Goal: Task Accomplishment & Management: Manage account settings

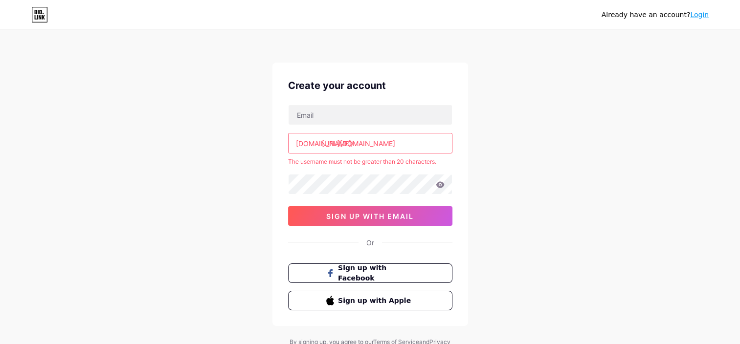
scroll to position [0, 146]
drag, startPoint x: 322, startPoint y: 142, endPoint x: 517, endPoint y: 137, distance: 194.7
click at [517, 137] on div "Already have an account? Login Create your account bio.link/ https://www.canva.…" at bounding box center [370, 193] width 740 height 387
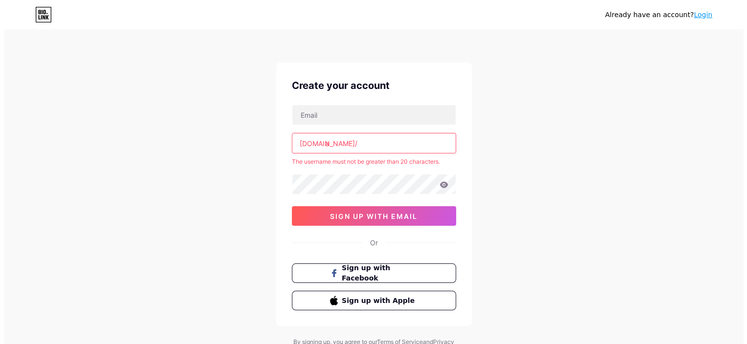
scroll to position [0, 0]
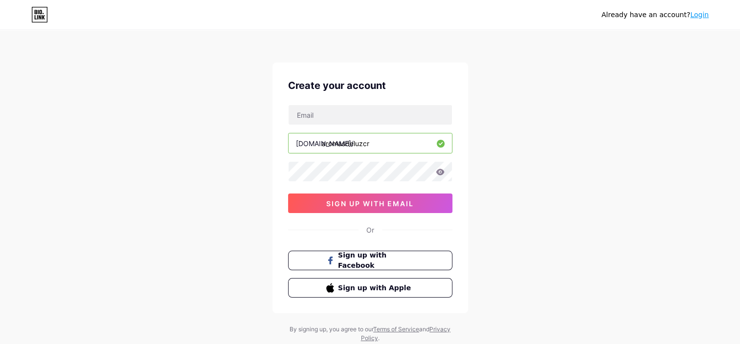
type input "aromasdeluzcr"
click at [517, 137] on div "Already have an account? Login Create your account bio.link/ aromasdeluzcr 03AF…" at bounding box center [370, 187] width 740 height 374
click at [383, 115] on input "text" at bounding box center [370, 115] width 163 height 20
drag, startPoint x: 430, startPoint y: 115, endPoint x: 245, endPoint y: 115, distance: 185.3
click at [245, 115] on div "Already have an account? Login Create your account jeymi.martinez18@gmail.com b…" at bounding box center [370, 187] width 740 height 374
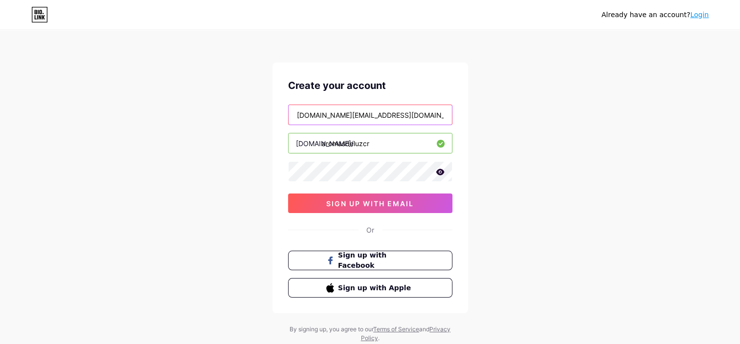
type input "aromasdeluz.cr@gmail.com"
click at [437, 170] on icon at bounding box center [440, 172] width 8 height 6
click at [253, 171] on div "Already have an account? Login Create your account aromasdeluz.cr@gmail.com bio…" at bounding box center [370, 187] width 740 height 374
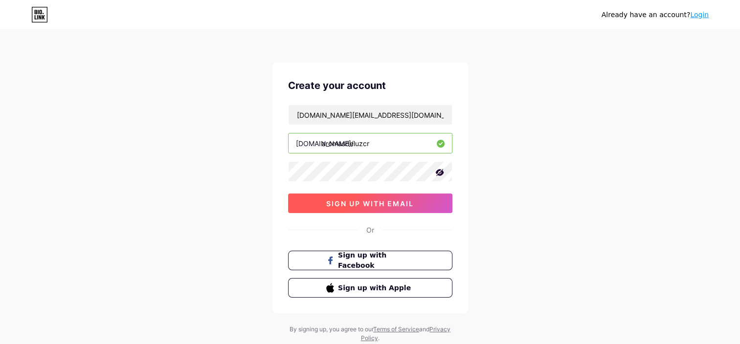
click at [407, 200] on span "sign up with email" at bounding box center [370, 204] width 88 height 8
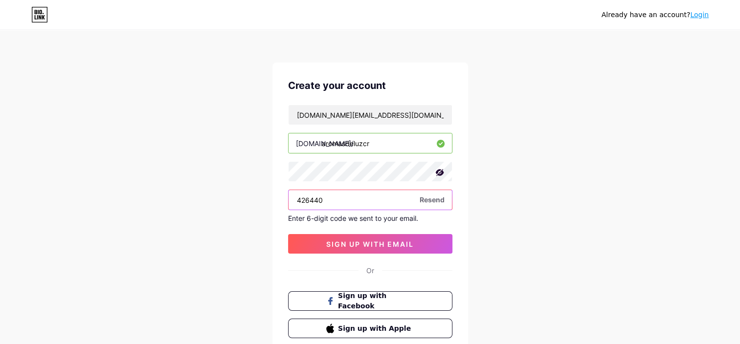
type input "426440"
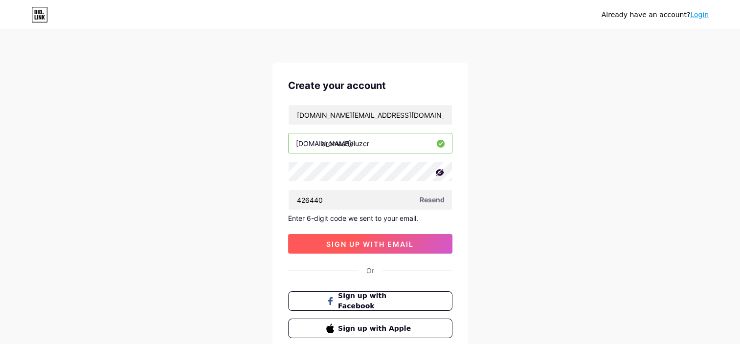
click at [371, 244] on span "sign up with email" at bounding box center [370, 244] width 88 height 8
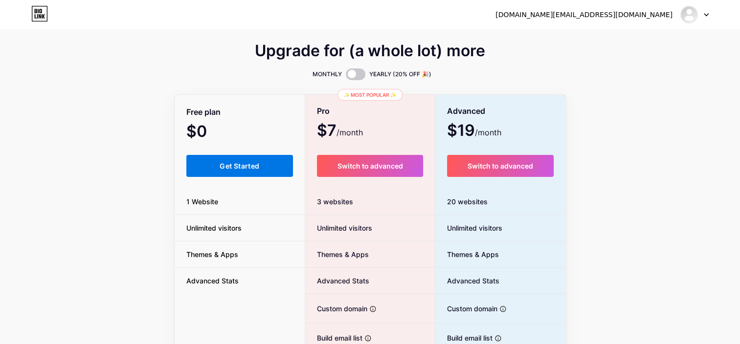
click at [217, 161] on button "Get Started" at bounding box center [239, 166] width 107 height 22
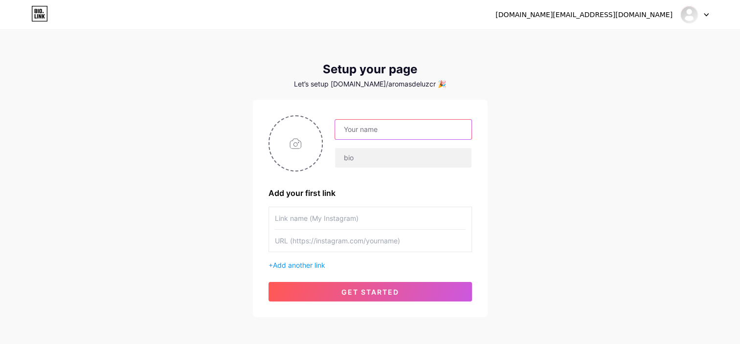
click at [405, 134] on input "text" at bounding box center [403, 130] width 136 height 20
type input "Aromas de [PERSON_NAME]"
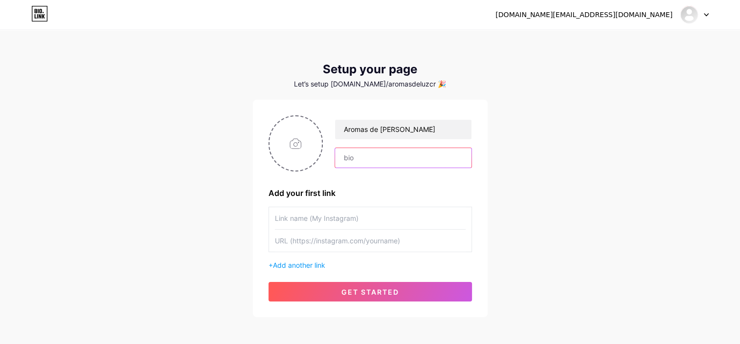
click at [382, 161] on input "text" at bounding box center [403, 158] width 136 height 20
type input "[DOMAIN_NAME]"
click at [295, 144] on input "file" at bounding box center [295, 143] width 53 height 54
type input "C:\fakepath\WhatsApp Image [DATE] 8.10.52 PM.jpeg"
click at [382, 217] on input "text" at bounding box center [370, 218] width 191 height 22
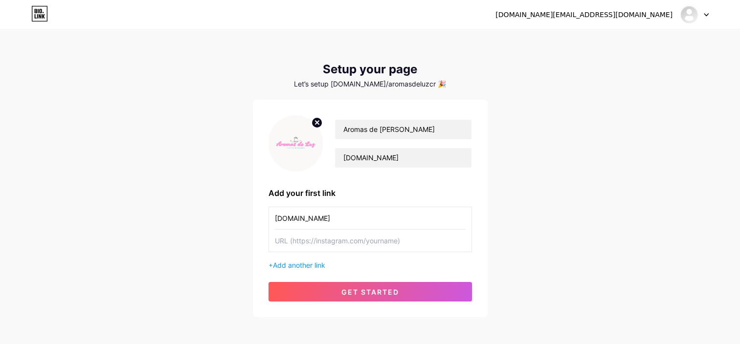
type input "[DOMAIN_NAME]"
click at [369, 239] on input "text" at bounding box center [370, 241] width 191 height 22
paste input "[URL][DOMAIN_NAME][DOMAIN_NAME]"
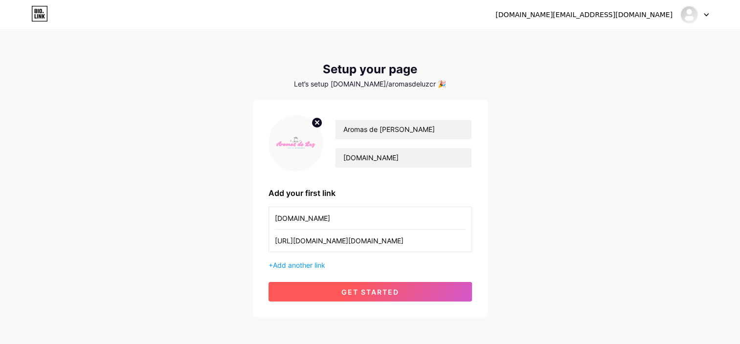
type input "[URL][DOMAIN_NAME][DOMAIN_NAME]"
click at [381, 291] on span "get started" at bounding box center [370, 292] width 58 height 8
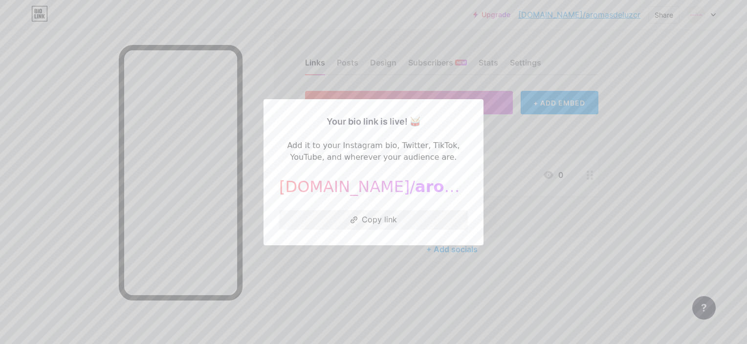
click at [551, 134] on div at bounding box center [373, 172] width 747 height 344
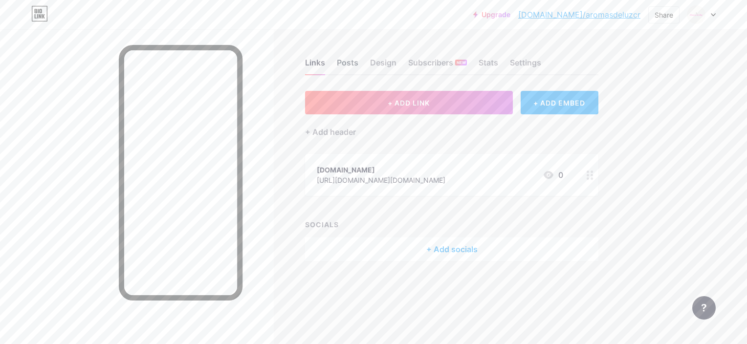
click at [357, 65] on div "Posts" at bounding box center [348, 66] width 22 height 18
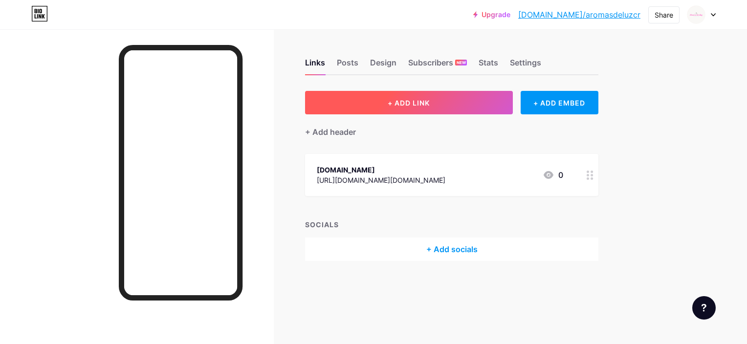
click at [396, 106] on span "+ ADD LINK" at bounding box center [409, 103] width 42 height 8
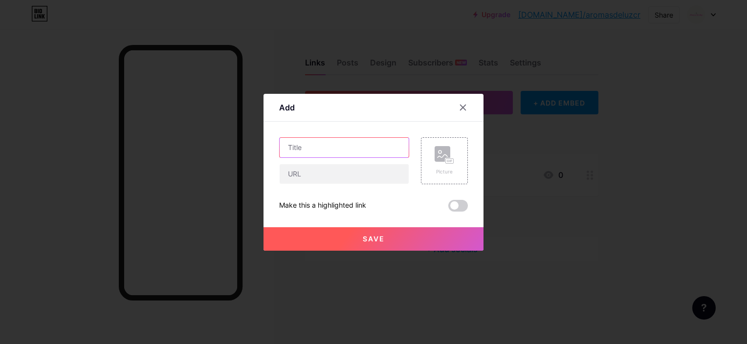
click at [335, 150] on input "text" at bounding box center [344, 148] width 129 height 20
type input "Catálogo"
click at [454, 207] on span at bounding box center [458, 206] width 20 height 12
click at [448, 208] on input "checkbox" at bounding box center [448, 208] width 0 height 0
click at [454, 208] on span at bounding box center [458, 206] width 20 height 12
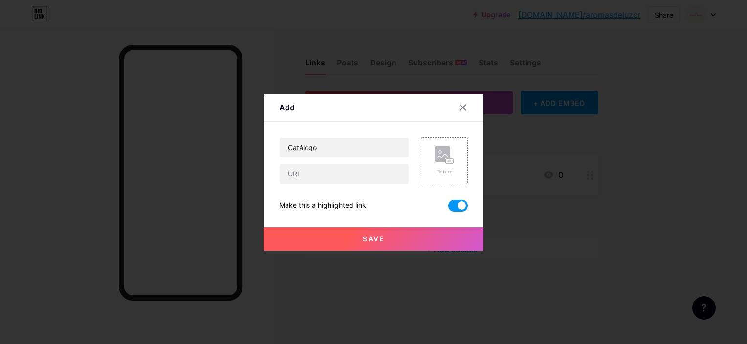
click at [448, 208] on input "checkbox" at bounding box center [448, 208] width 0 height 0
click at [327, 173] on input "text" at bounding box center [344, 174] width 129 height 20
click at [326, 175] on input "text" at bounding box center [344, 174] width 129 height 20
paste input "[URL][DOMAIN_NAME]"
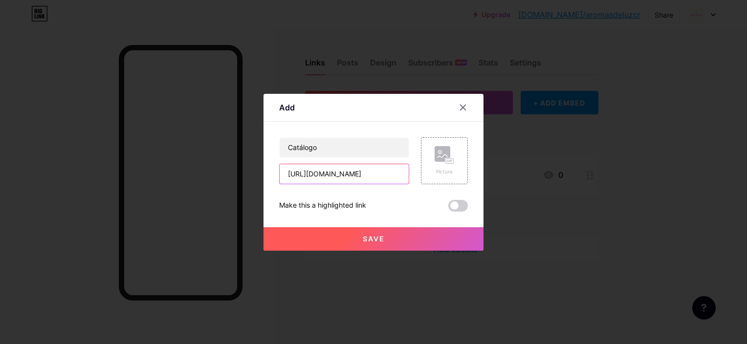
type input "[URL][DOMAIN_NAME]"
click at [372, 242] on span "Save" at bounding box center [374, 239] width 22 height 8
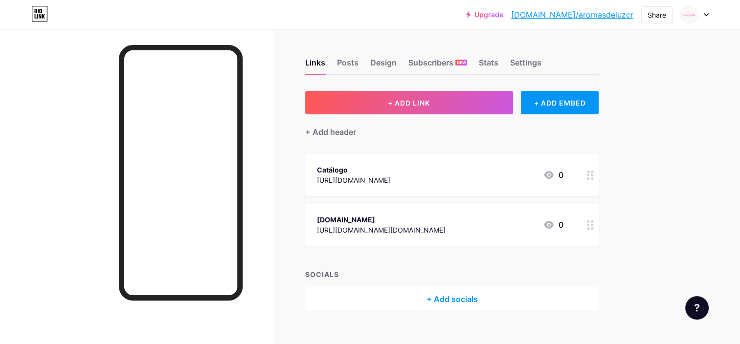
click at [596, 223] on div at bounding box center [590, 225] width 17 height 42
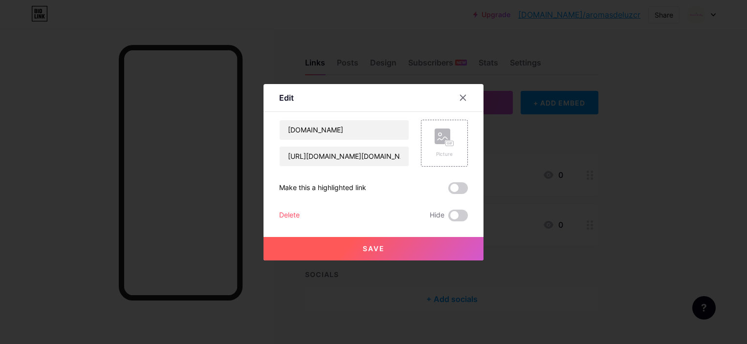
click at [288, 211] on div "Delete" at bounding box center [289, 216] width 21 height 12
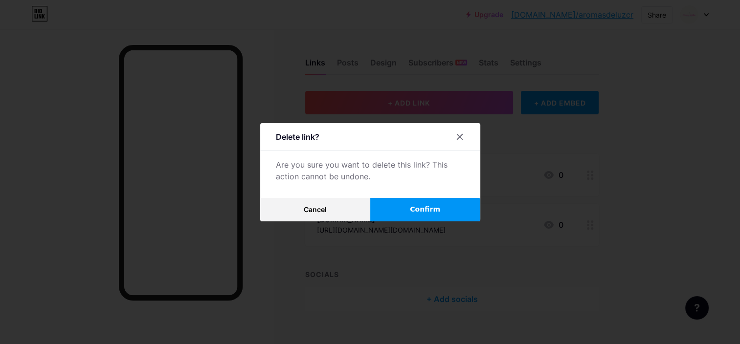
click at [419, 211] on span "Confirm" at bounding box center [425, 209] width 30 height 10
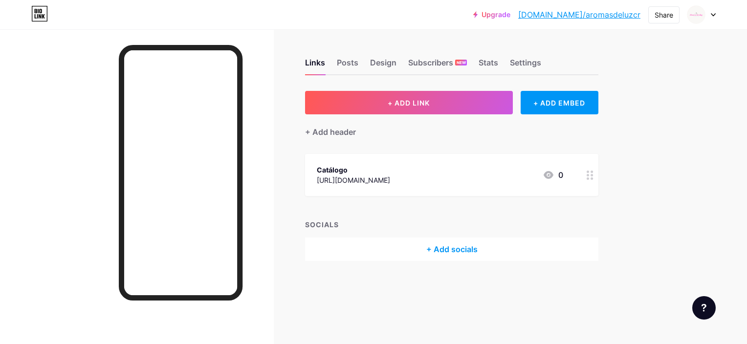
click at [390, 168] on div "Catálogo" at bounding box center [353, 170] width 73 height 10
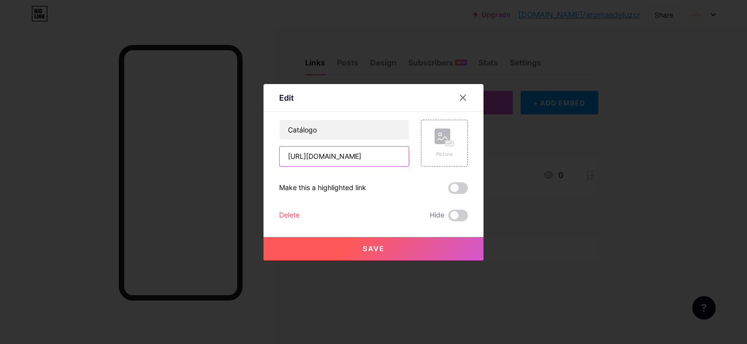
click at [377, 161] on input "[URL][DOMAIN_NAME]" at bounding box center [344, 157] width 129 height 20
paste input ""C:\Users\jmart977\OneDrive - Foundever Operating Corporation\Escritorio\Catálo…"
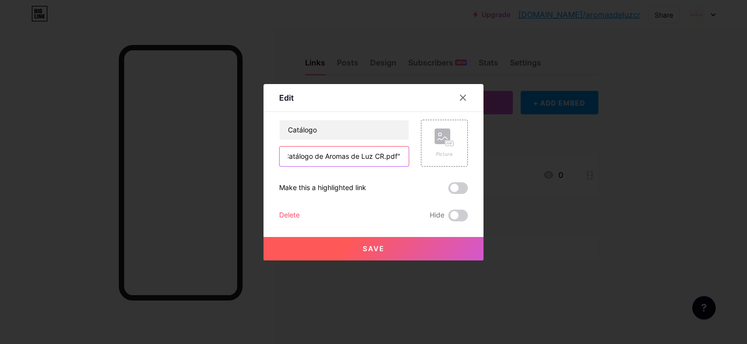
type input ""C:\Users\jmart977\OneDrive - Foundever Operating Corporation\Escritorio\Catálo…"
click at [379, 248] on span "Save" at bounding box center [374, 249] width 22 height 8
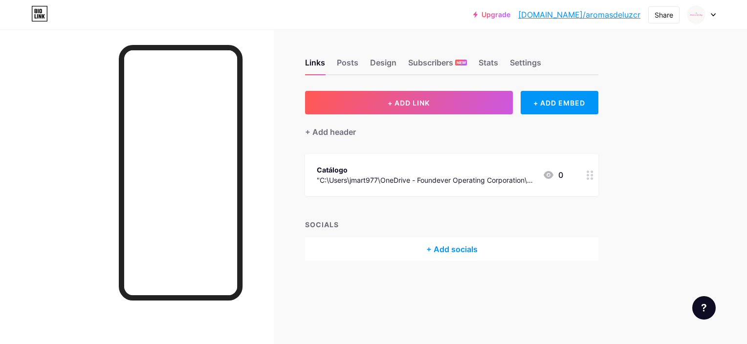
click at [585, 176] on div at bounding box center [590, 175] width 17 height 42
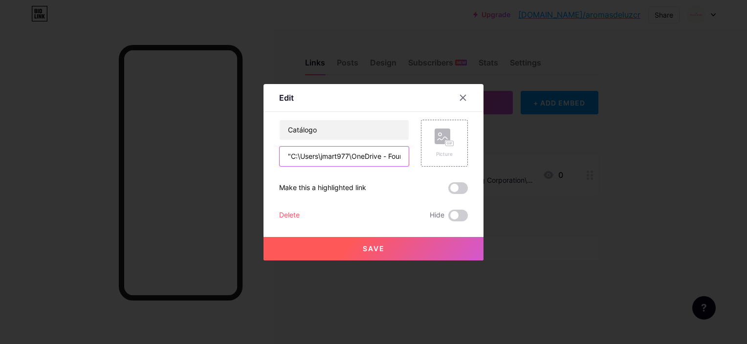
click at [346, 158] on input ""C:\Users\jmart977\OneDrive - Foundever Operating Corporation\Escritorio\Catálo…" at bounding box center [344, 157] width 129 height 20
paste input "[URL][DOMAIN_NAME]"
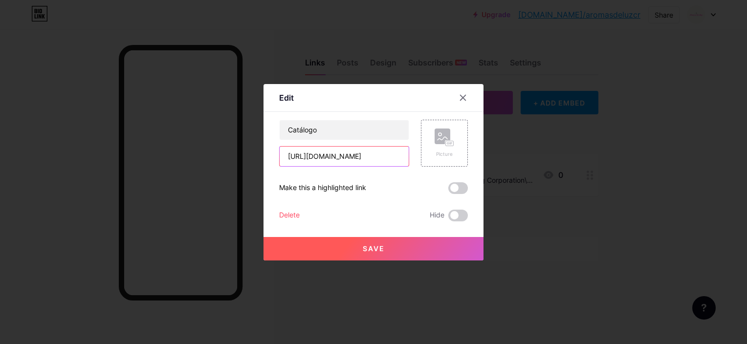
type input "[URL][DOMAIN_NAME]"
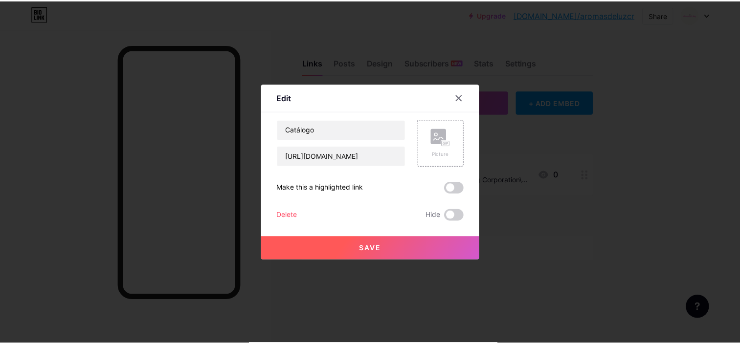
scroll to position [0, 0]
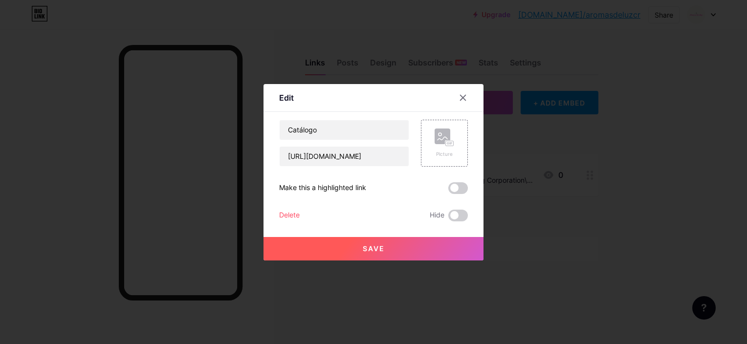
click at [391, 244] on button "Save" at bounding box center [374, 248] width 220 height 23
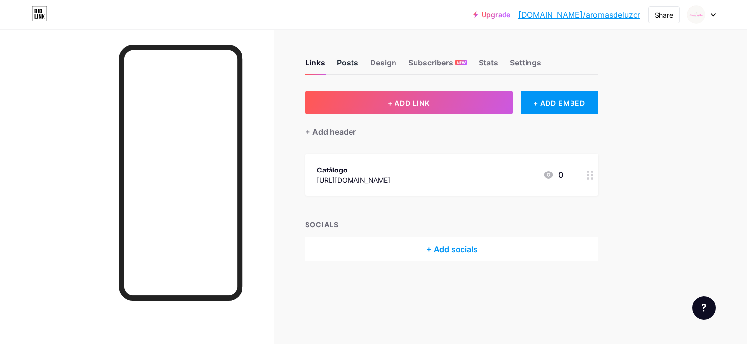
click at [339, 66] on div "Posts" at bounding box center [348, 66] width 22 height 18
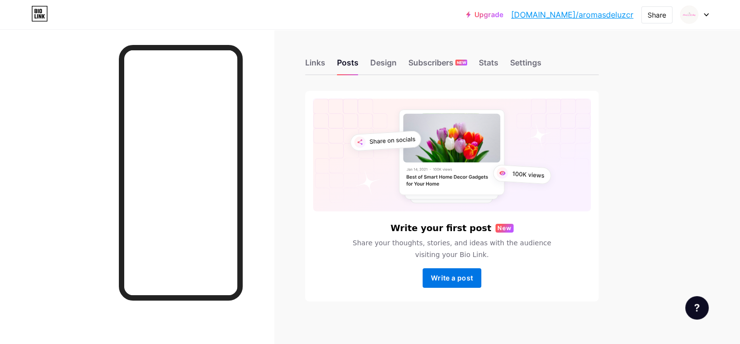
click at [444, 279] on span "Write a post" at bounding box center [452, 278] width 42 height 8
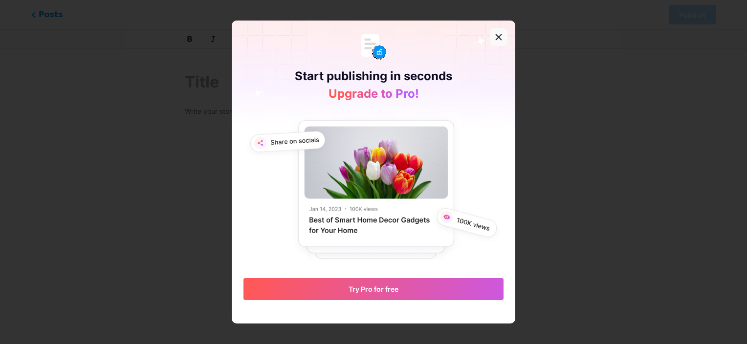
click at [495, 35] on icon at bounding box center [499, 37] width 8 height 8
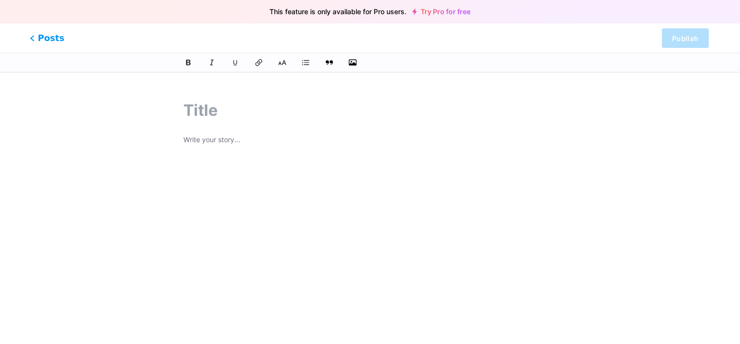
click at [39, 35] on span "Posts" at bounding box center [47, 38] width 35 height 13
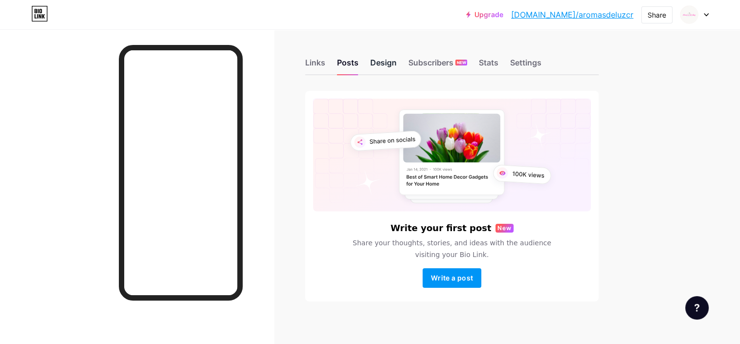
click at [388, 68] on div "Design" at bounding box center [383, 66] width 26 height 18
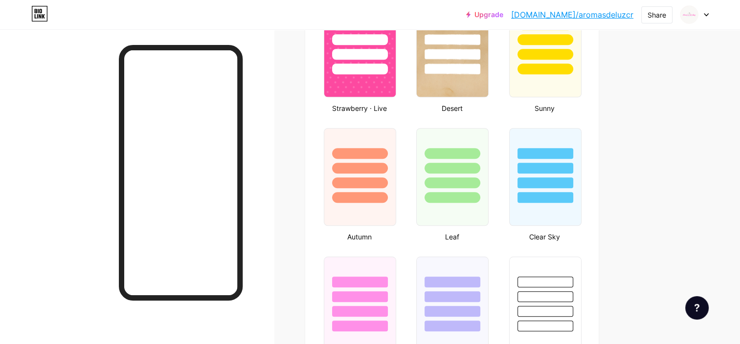
scroll to position [831, 0]
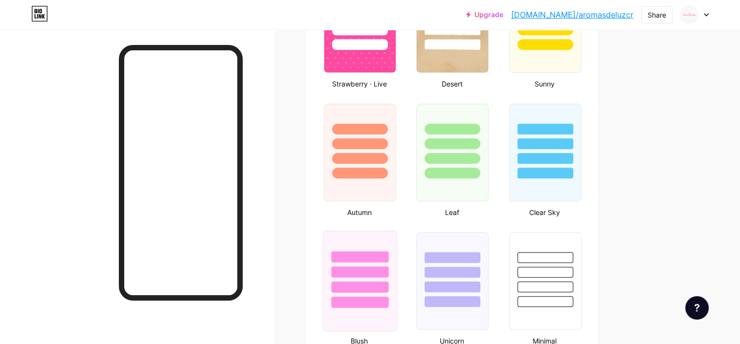
click at [363, 267] on div at bounding box center [359, 272] width 57 height 11
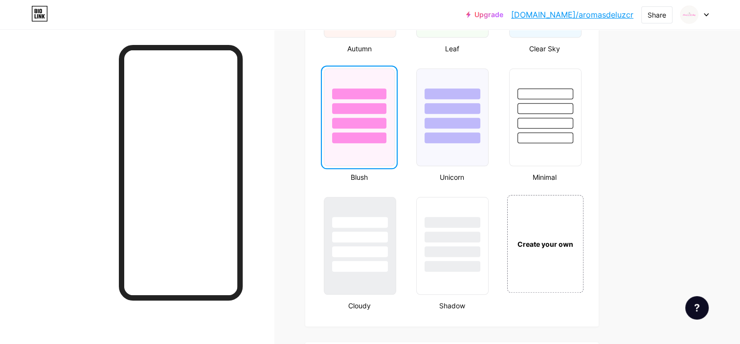
scroll to position [978, 0]
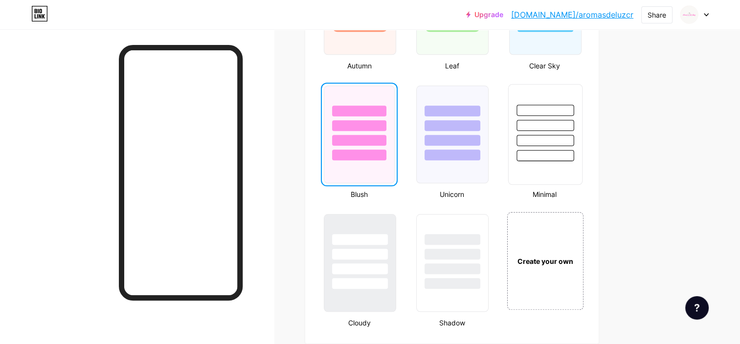
click at [575, 153] on div at bounding box center [544, 123] width 73 height 77
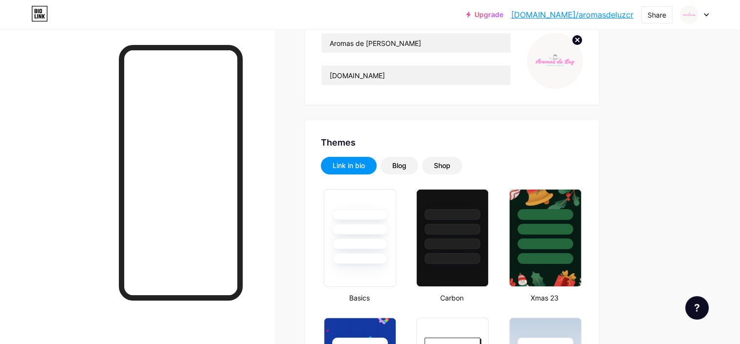
scroll to position [98, 0]
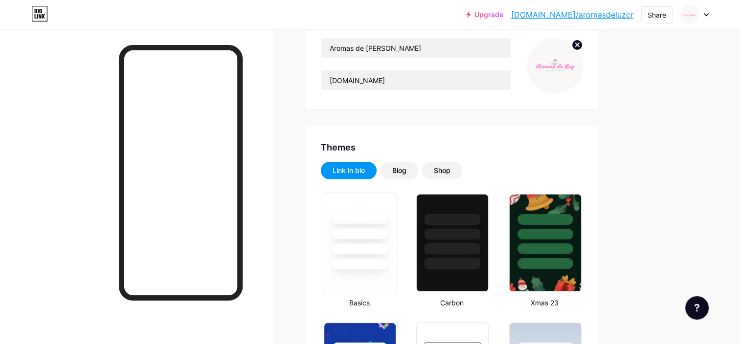
click at [354, 211] on div at bounding box center [359, 231] width 73 height 77
click at [396, 174] on div "Blog" at bounding box center [399, 171] width 14 height 10
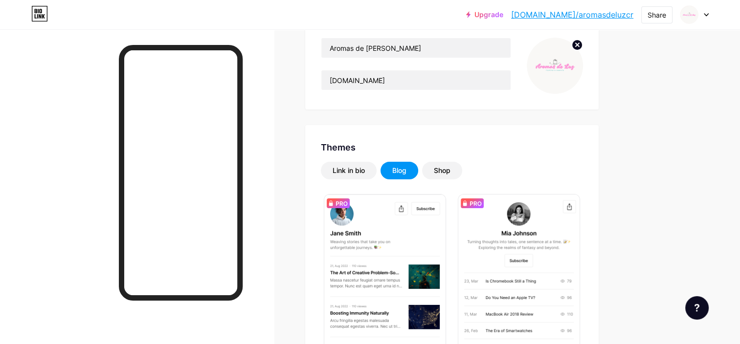
scroll to position [147, 0]
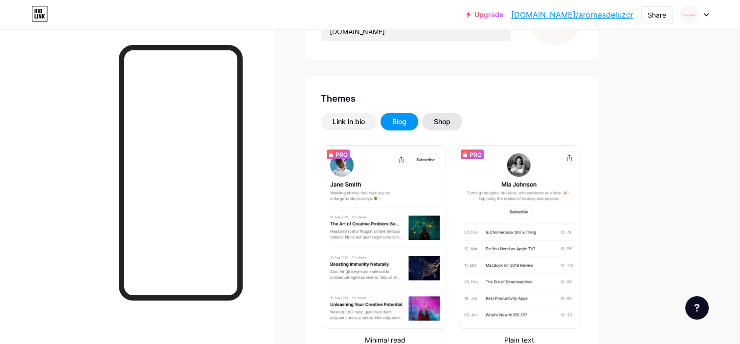
click at [458, 118] on div "Shop" at bounding box center [442, 122] width 40 height 18
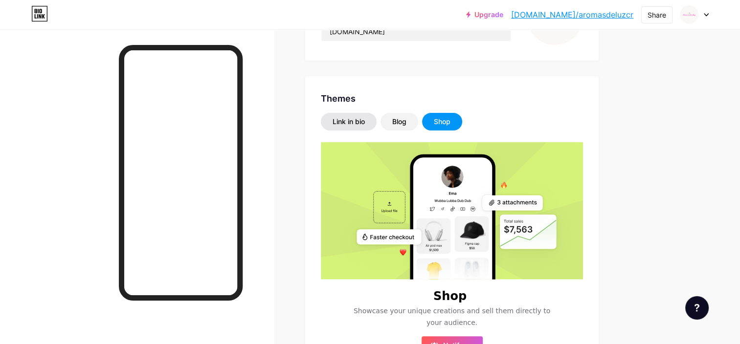
click at [355, 115] on div "Link in bio" at bounding box center [349, 122] width 56 height 18
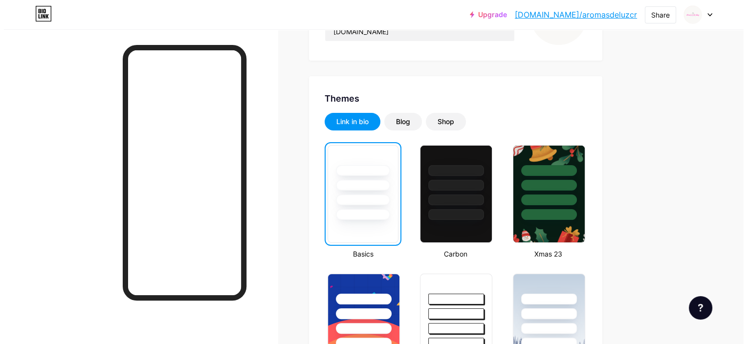
scroll to position [0, 0]
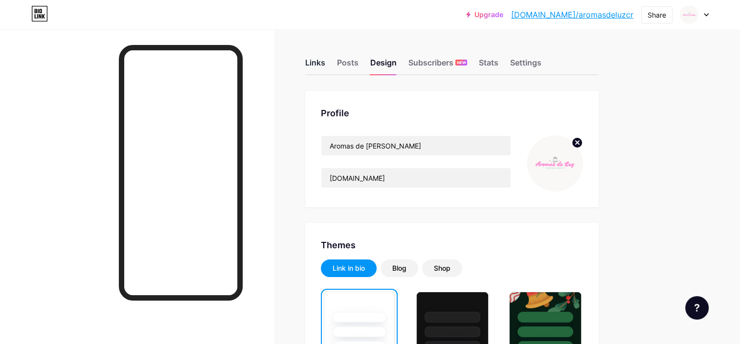
click at [312, 65] on div "Links" at bounding box center [315, 66] width 20 height 18
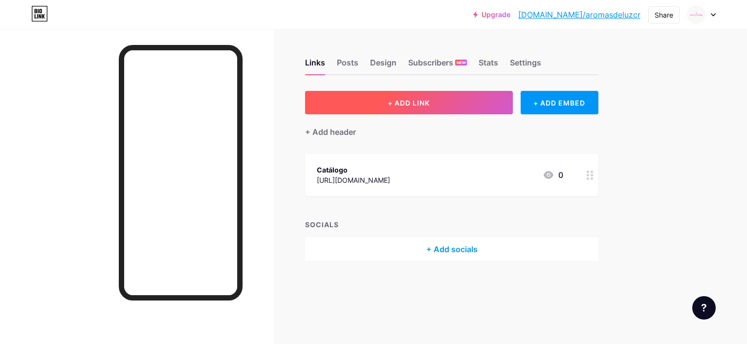
click at [430, 106] on button "+ ADD LINK" at bounding box center [409, 102] width 208 height 23
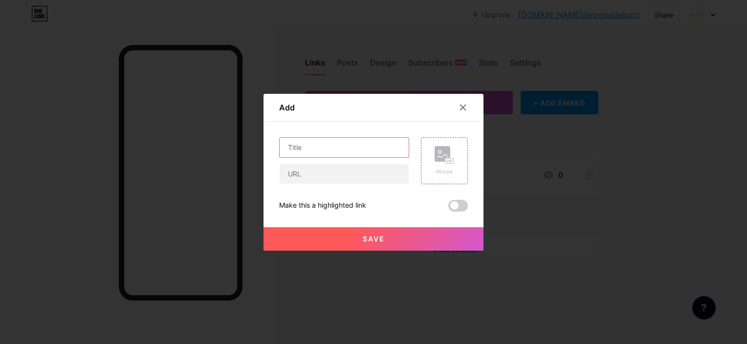
click at [323, 142] on input "text" at bounding box center [344, 148] width 129 height 20
type input "TikTok"
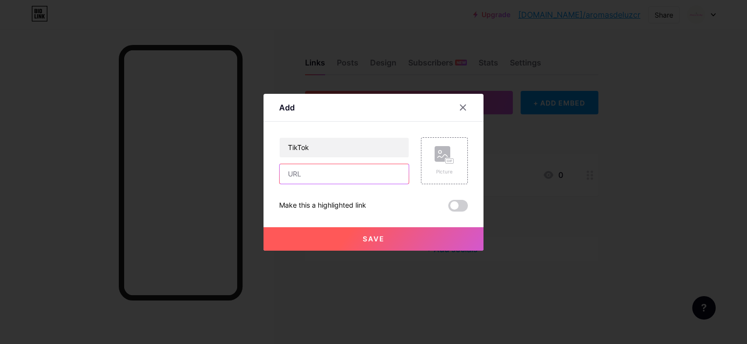
click at [303, 176] on input "text" at bounding box center [344, 174] width 129 height 20
click at [321, 178] on input "text" at bounding box center [344, 174] width 129 height 20
paste input "[URL][EMAIL_ADDRESS][DOMAIN_NAME][DOMAIN_NAME]"
type input "[URL][EMAIL_ADDRESS][DOMAIN_NAME][DOMAIN_NAME]"
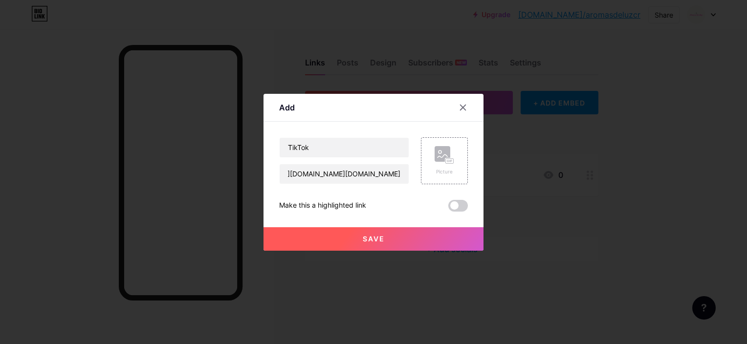
click at [330, 226] on div "Save" at bounding box center [374, 231] width 220 height 39
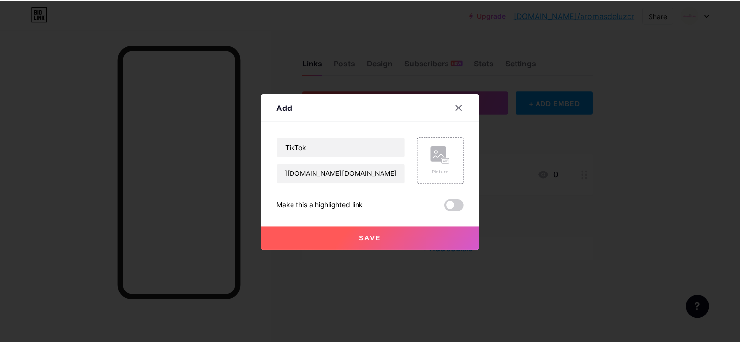
scroll to position [0, 0]
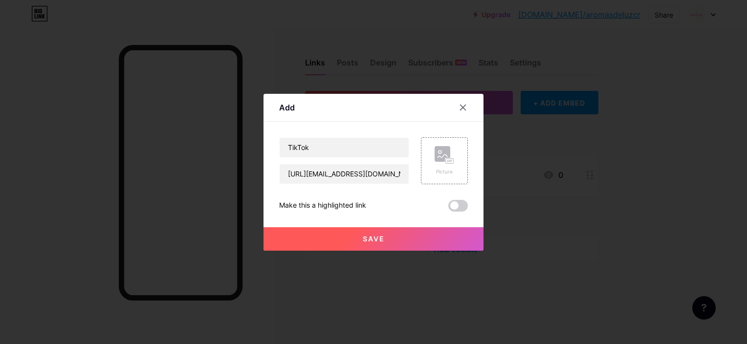
click at [328, 235] on button "Save" at bounding box center [374, 238] width 220 height 23
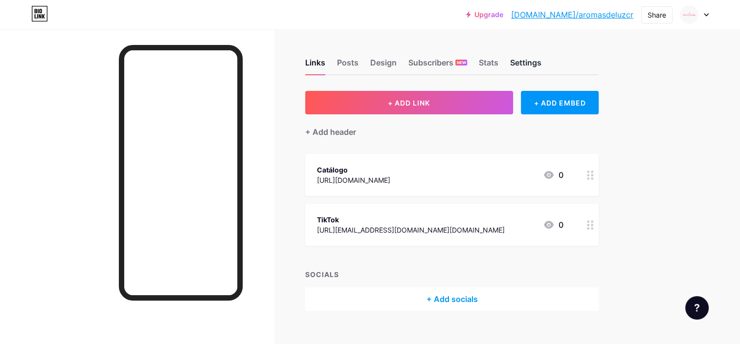
click at [523, 70] on div "Settings" at bounding box center [525, 66] width 31 height 18
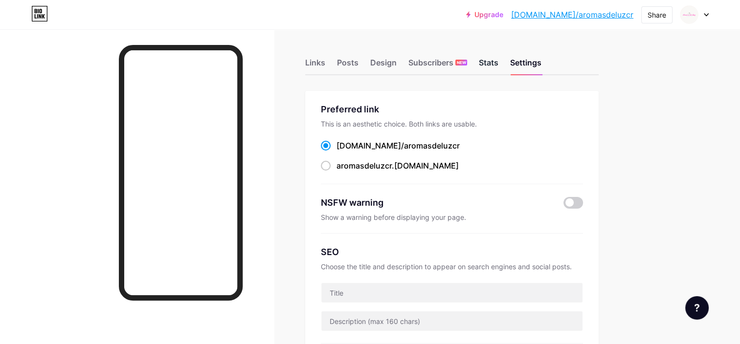
click at [483, 63] on div "Stats" at bounding box center [489, 66] width 20 height 18
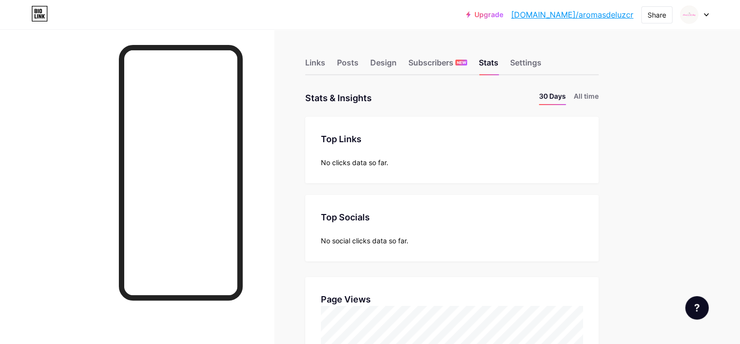
scroll to position [344, 739]
click at [321, 67] on div "Links" at bounding box center [315, 66] width 20 height 18
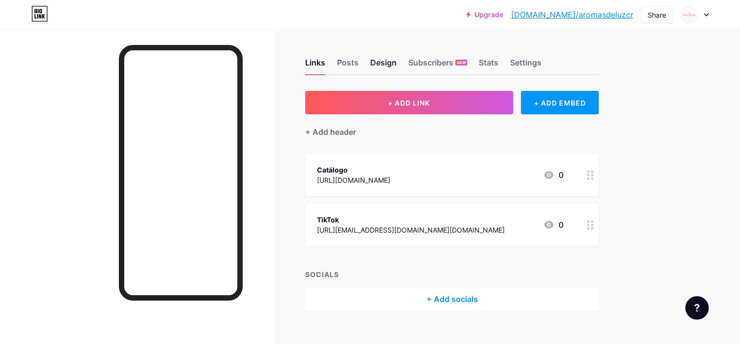
click at [393, 66] on div "Design" at bounding box center [383, 66] width 26 height 18
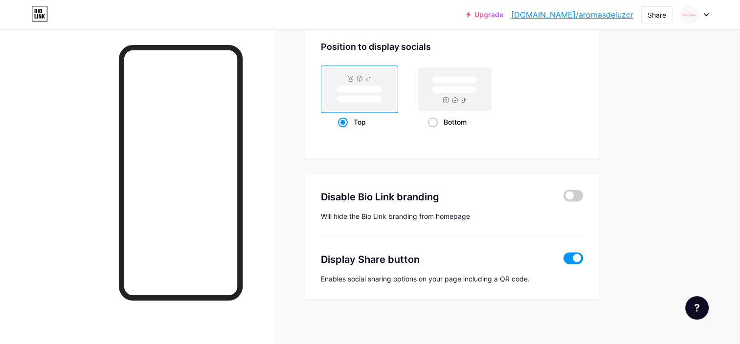
scroll to position [1117, 0]
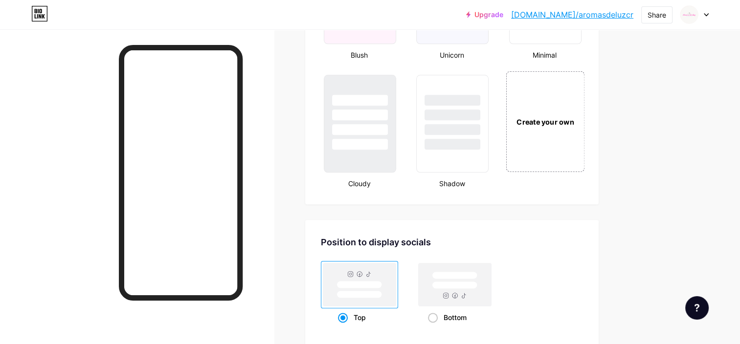
click at [561, 129] on div "Create your own" at bounding box center [545, 121] width 79 height 101
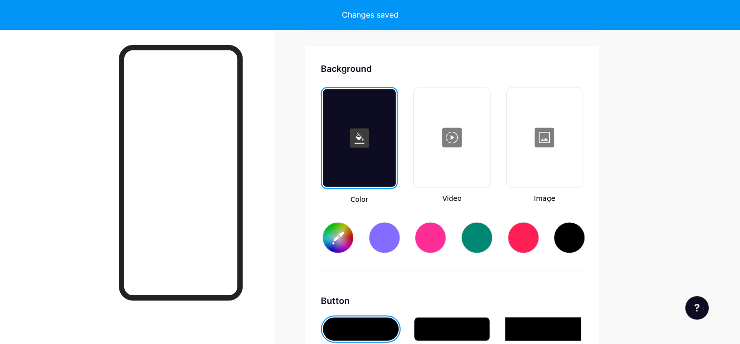
scroll to position [1295, 0]
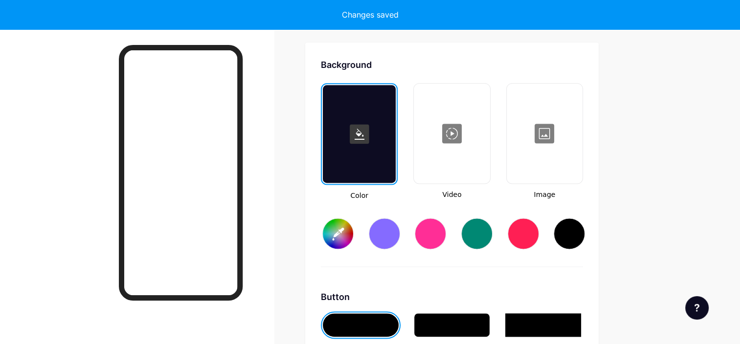
type input "#ffffff"
type input "#000000"
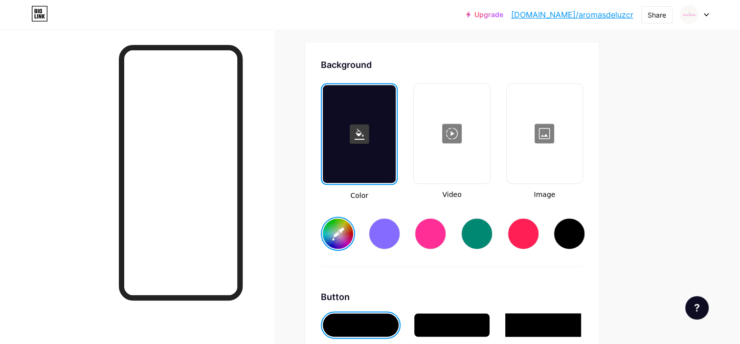
click at [338, 239] on input "#ffffff" at bounding box center [338, 234] width 30 height 30
click at [440, 238] on div at bounding box center [430, 233] width 31 height 31
click at [331, 231] on input "#ff2e96" at bounding box center [338, 234] width 30 height 30
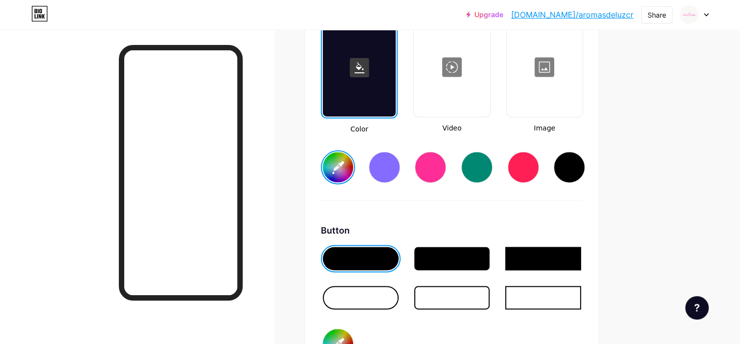
scroll to position [1442, 0]
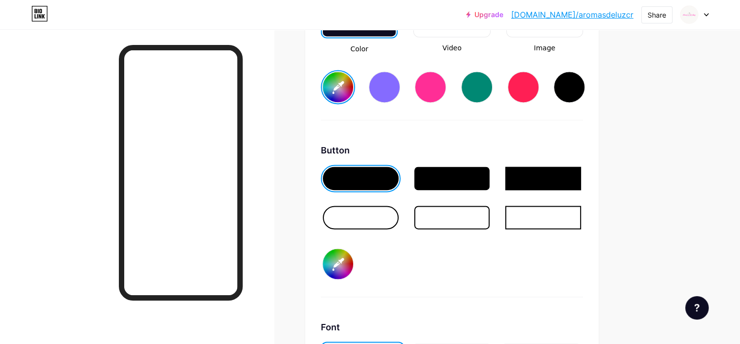
click at [373, 221] on div at bounding box center [361, 217] width 76 height 23
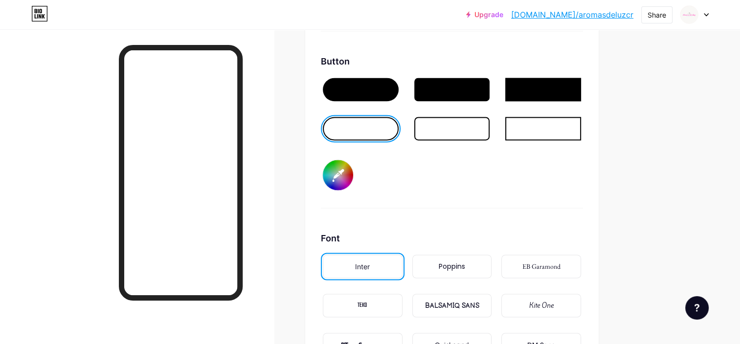
scroll to position [1393, 0]
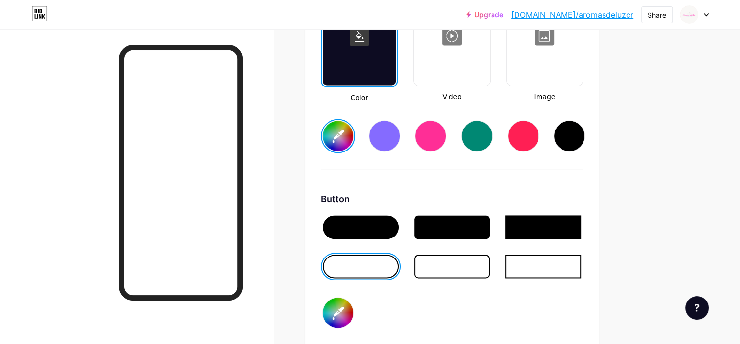
click at [335, 131] on input "#fde7f2" at bounding box center [338, 136] width 30 height 30
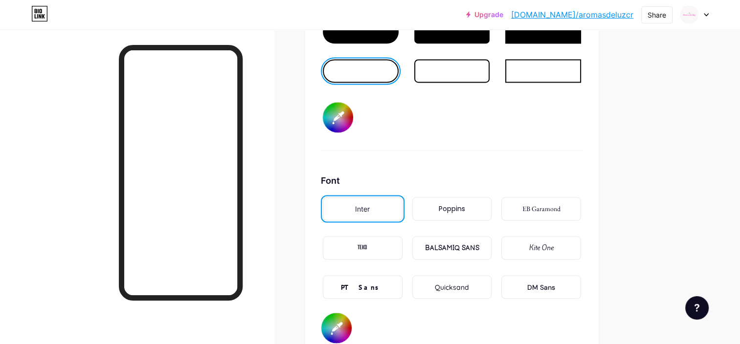
click at [552, 243] on div "Kite One" at bounding box center [541, 248] width 24 height 10
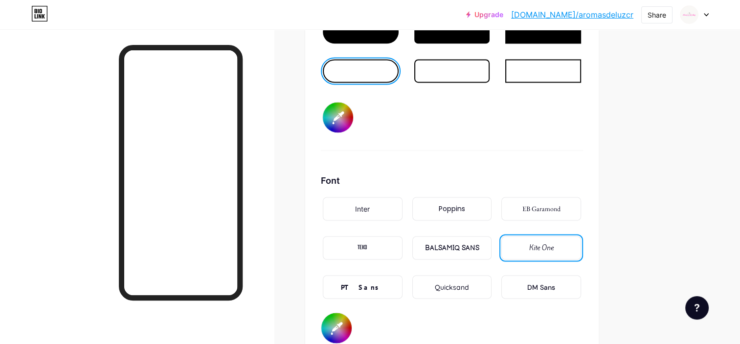
click at [348, 206] on div "Inter" at bounding box center [363, 208] width 80 height 23
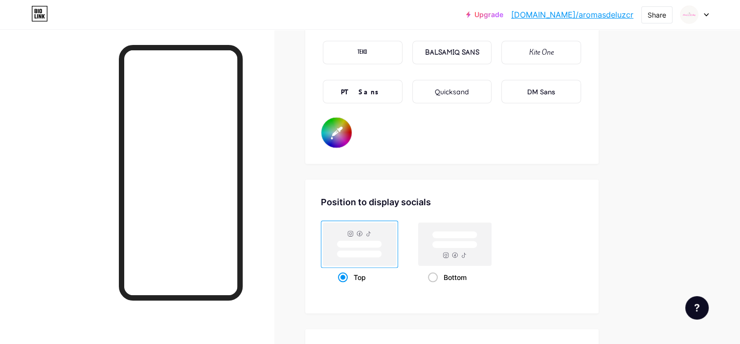
scroll to position [1931, 0]
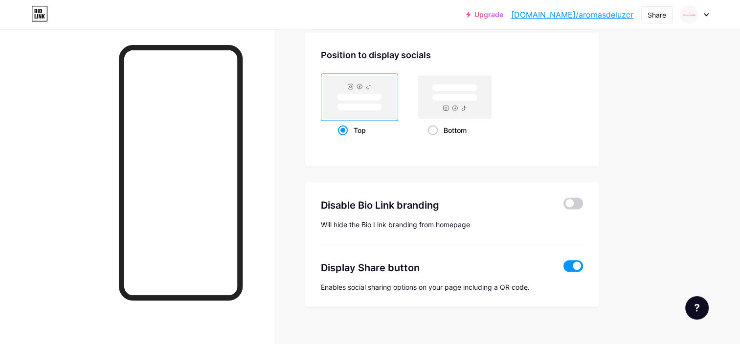
click at [572, 265] on span at bounding box center [573, 267] width 20 height 12
click at [563, 269] on input "checkbox" at bounding box center [563, 269] width 0 height 0
click at [572, 265] on span at bounding box center [573, 267] width 20 height 12
click at [563, 269] on input "checkbox" at bounding box center [563, 269] width 0 height 0
click at [577, 199] on span at bounding box center [573, 204] width 20 height 12
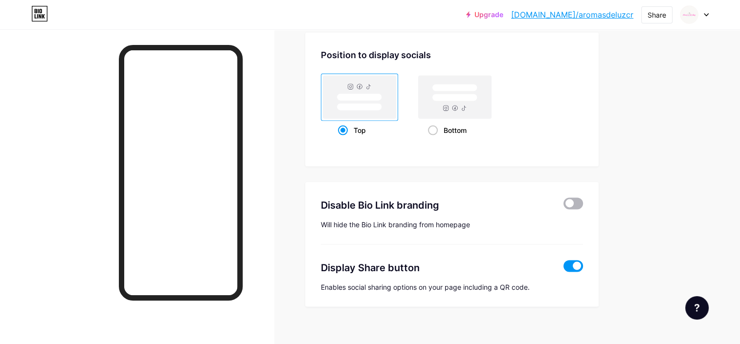
click at [563, 206] on input "checkbox" at bounding box center [563, 206] width 0 height 0
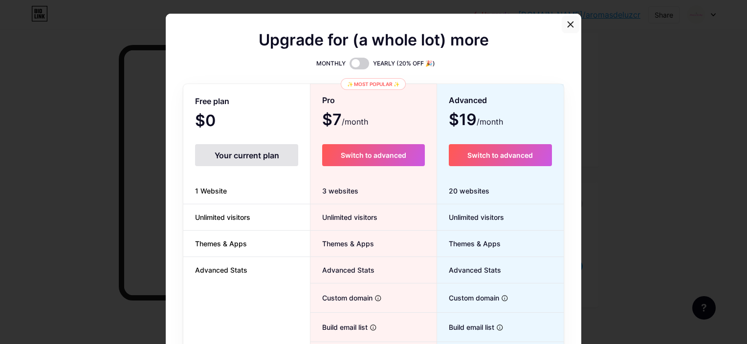
click at [562, 21] on div at bounding box center [571, 25] width 18 height 18
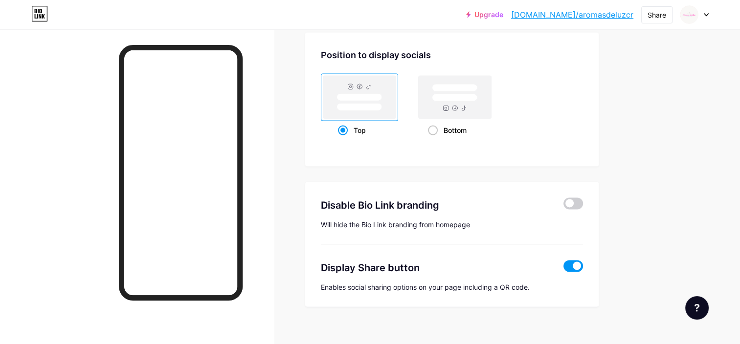
click at [578, 262] on span at bounding box center [573, 267] width 20 height 12
click at [563, 269] on input "checkbox" at bounding box center [563, 269] width 0 height 0
click at [576, 262] on span at bounding box center [573, 267] width 20 height 12
click at [563, 269] on input "checkbox" at bounding box center [563, 269] width 0 height 0
click at [576, 262] on span at bounding box center [573, 267] width 20 height 12
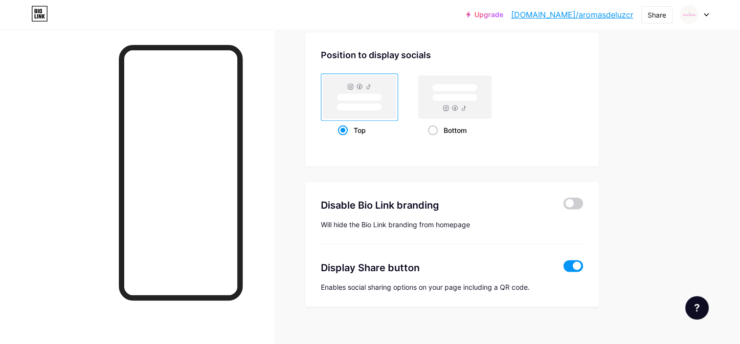
click at [563, 269] on input "checkbox" at bounding box center [563, 269] width 0 height 0
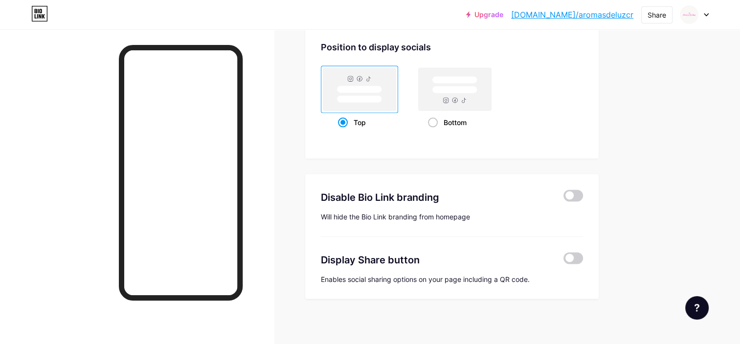
type input "#fff0f7"
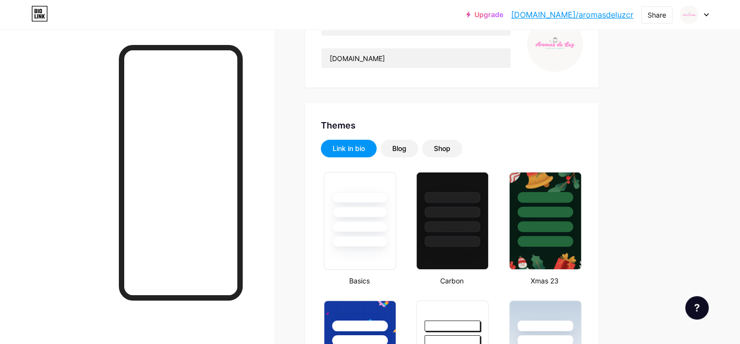
scroll to position [0, 0]
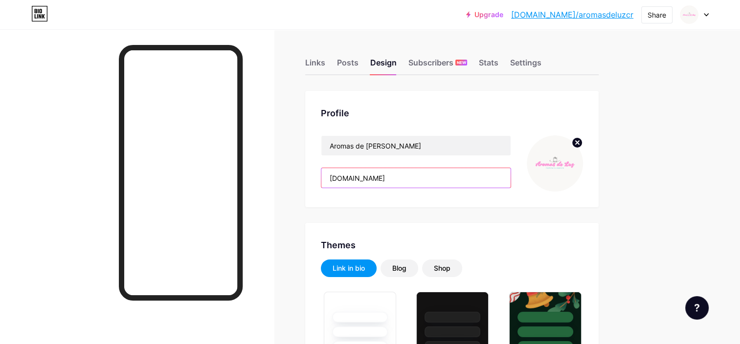
drag, startPoint x: 409, startPoint y: 178, endPoint x: 263, endPoint y: 178, distance: 145.7
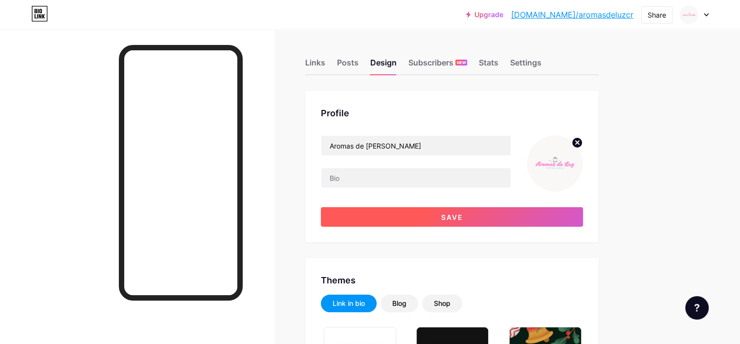
click at [431, 216] on button "Save" at bounding box center [452, 217] width 262 height 20
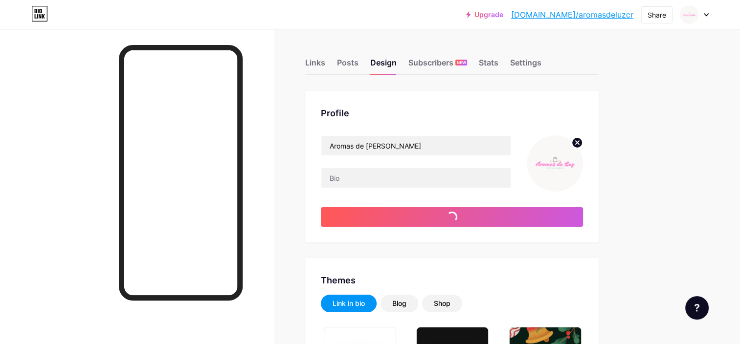
type input "#fff0f7"
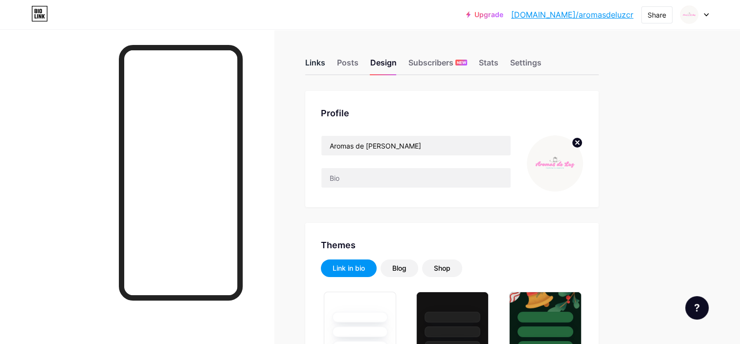
click at [305, 63] on div "Links" at bounding box center [315, 66] width 20 height 18
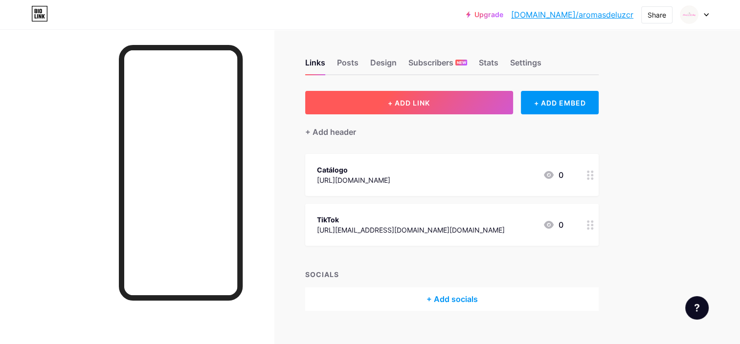
click at [395, 106] on span "+ ADD LINK" at bounding box center [409, 103] width 42 height 8
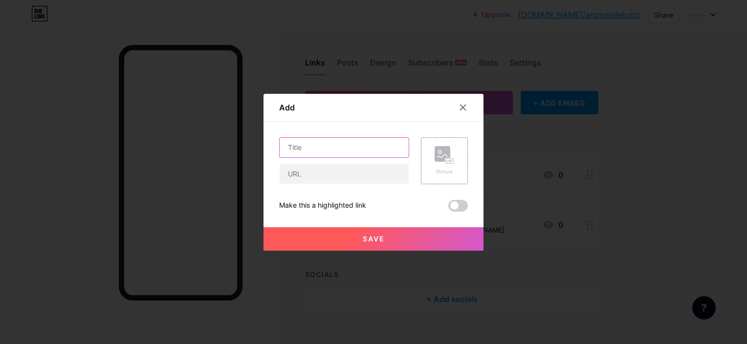
click at [342, 149] on input "text" at bounding box center [344, 148] width 129 height 20
type input "WhatsApp"
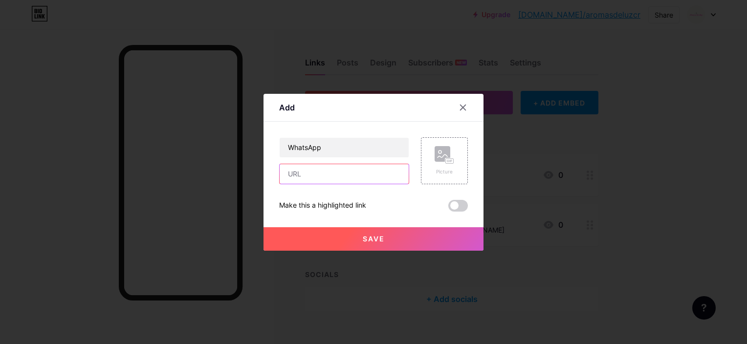
click at [319, 175] on input "text" at bounding box center [344, 174] width 129 height 20
click at [306, 176] on input "text" at bounding box center [344, 174] width 129 height 20
paste input "[URL][DOMAIN_NAME]"
type input "[URL][DOMAIN_NAME]"
click at [363, 237] on span "Save" at bounding box center [374, 239] width 22 height 8
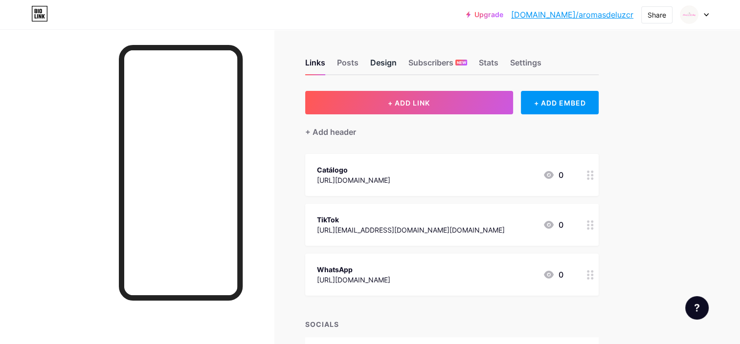
click at [381, 60] on div "Design" at bounding box center [383, 66] width 26 height 18
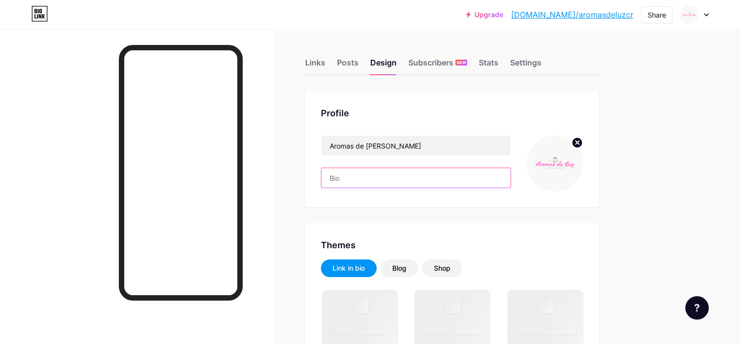
click at [351, 171] on input "text" at bounding box center [415, 178] width 189 height 20
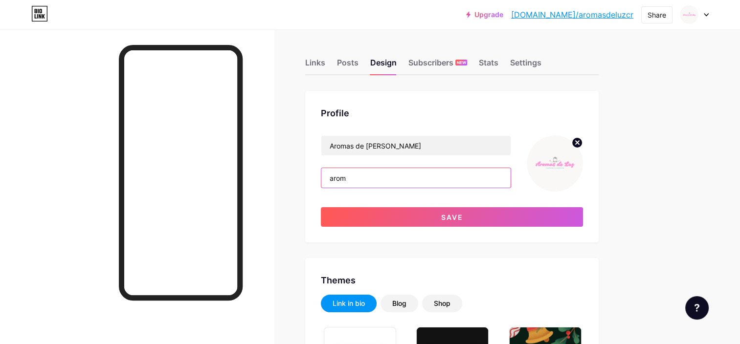
type input "aroma"
type input "#fff0f7"
type input "#000000"
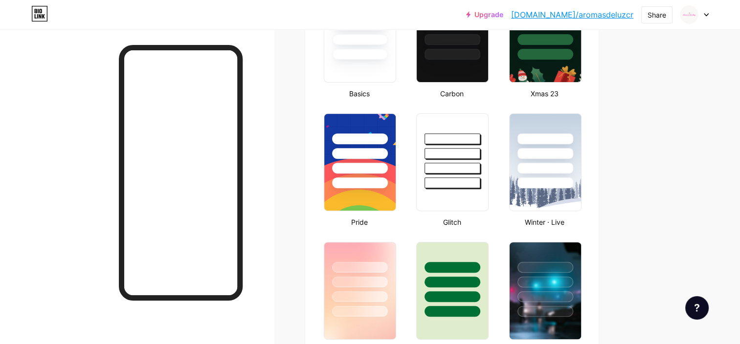
scroll to position [98, 0]
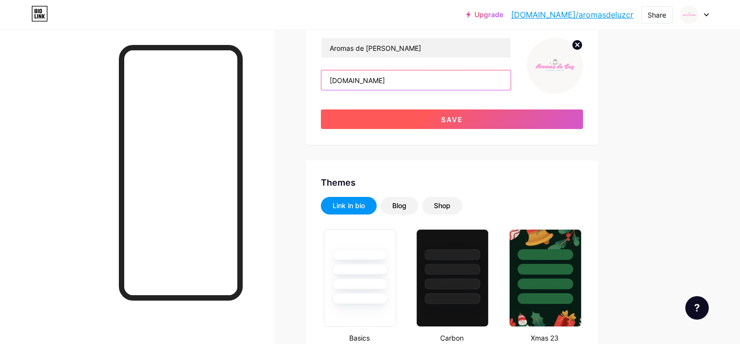
type input "[DOMAIN_NAME]"
click at [483, 123] on button "Save" at bounding box center [452, 120] width 262 height 20
type input "#fff0f7"
type input "#000000"
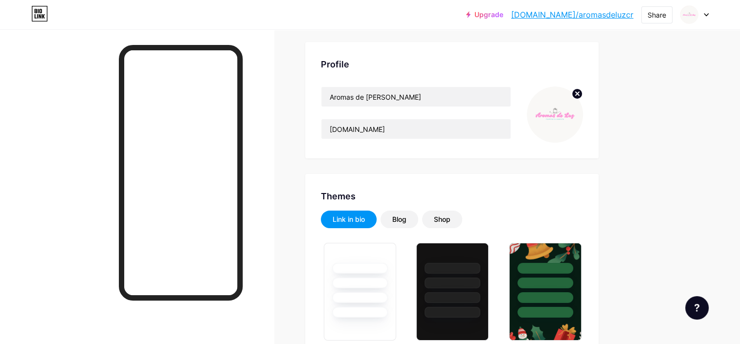
scroll to position [49, 0]
drag, startPoint x: 633, startPoint y: 18, endPoint x: 548, endPoint y: 23, distance: 85.3
click at [548, 23] on div "Upgrade [DOMAIN_NAME]/aromas... [DOMAIN_NAME]/aromasdeluzcr Share Switch accoun…" at bounding box center [370, 14] width 740 height 29
copy link "[DOMAIN_NAME]/aromasdeluzcr"
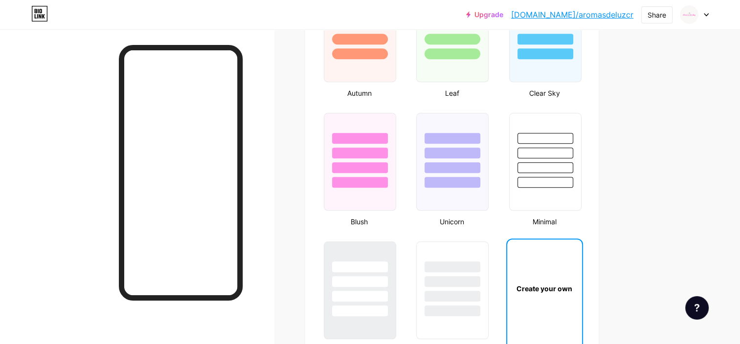
scroll to position [1027, 0]
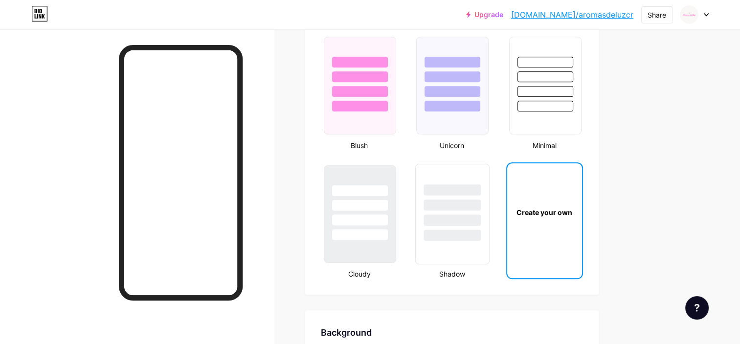
click at [467, 241] on div at bounding box center [452, 214] width 74 height 101
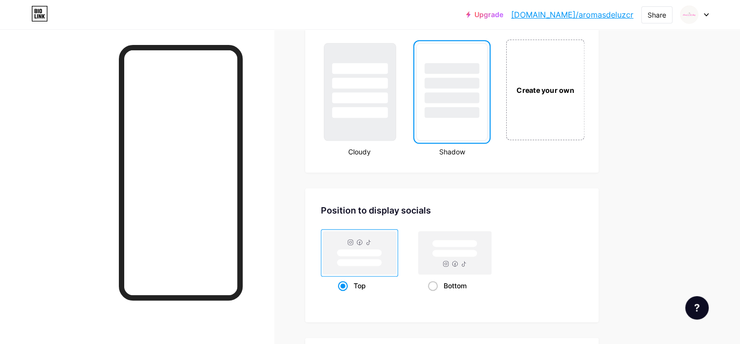
scroll to position [1272, 0]
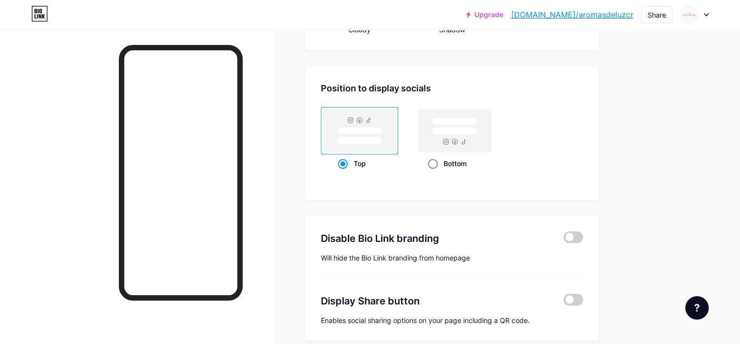
click at [464, 137] on rect at bounding box center [455, 130] width 73 height 43
click at [434, 173] on input "Bottom" at bounding box center [431, 176] width 6 height 6
radio input "true"
click at [344, 163] on span at bounding box center [343, 164] width 10 height 10
click at [344, 173] on input "Top" at bounding box center [341, 176] width 6 height 6
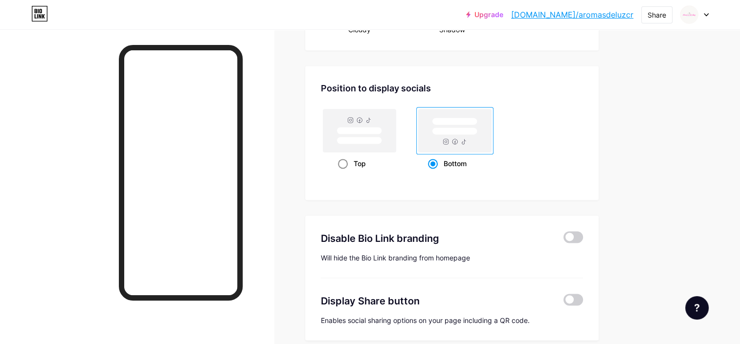
radio input "true"
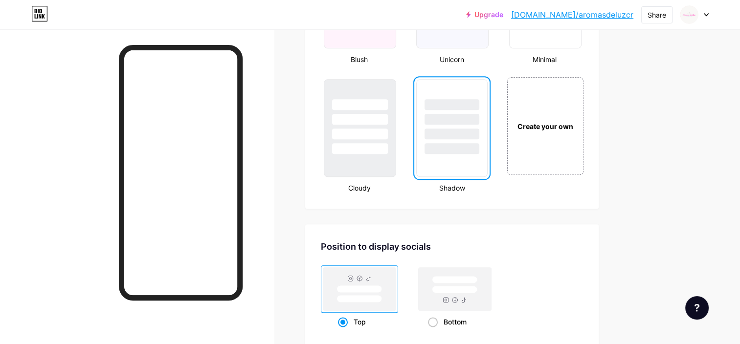
scroll to position [1027, 0]
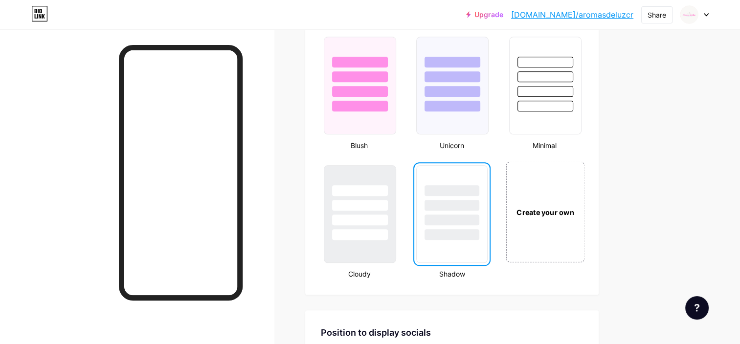
click at [527, 189] on div "Create your own" at bounding box center [545, 211] width 79 height 101
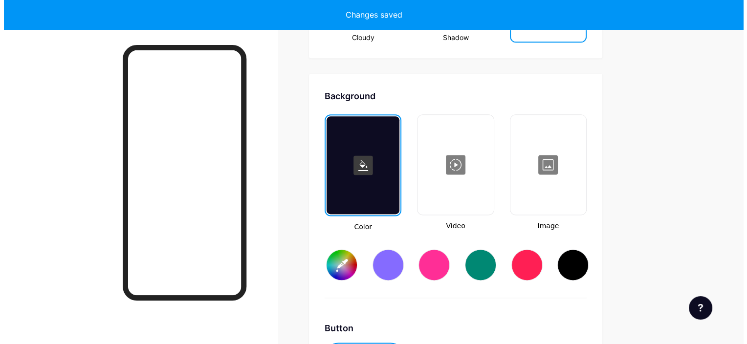
scroll to position [1295, 0]
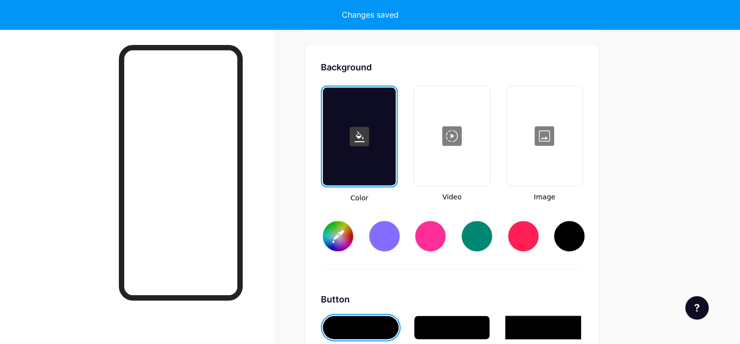
type input "#ffffff"
type input "#000000"
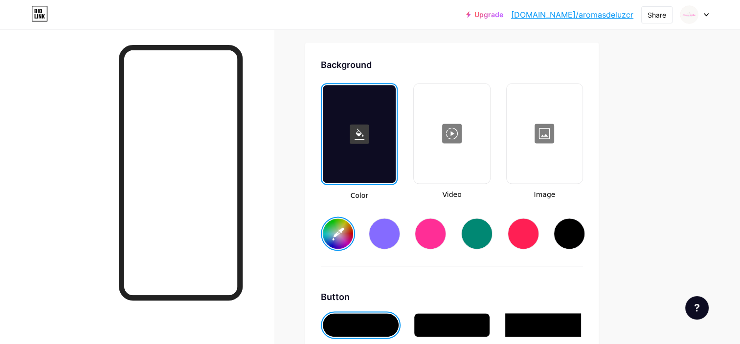
click at [468, 143] on div at bounding box center [452, 134] width 74 height 98
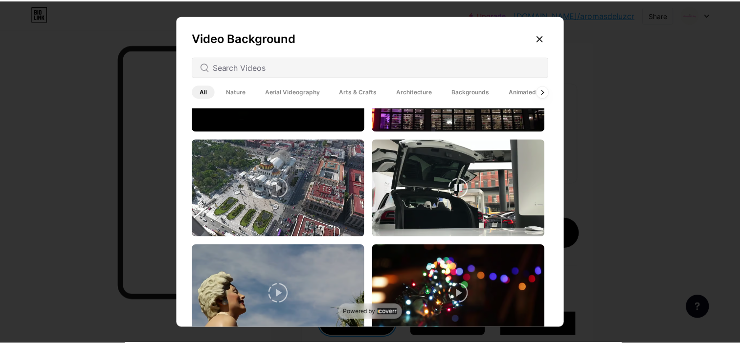
scroll to position [147, 0]
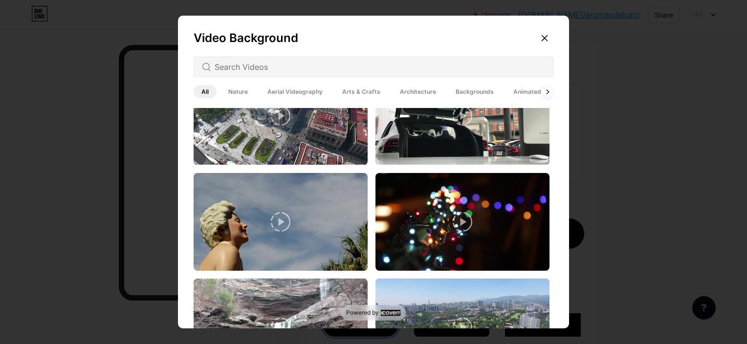
click at [643, 106] on div at bounding box center [373, 172] width 747 height 344
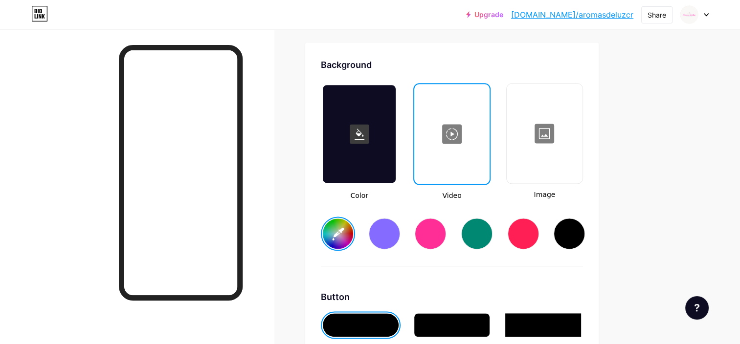
click at [566, 141] on div at bounding box center [545, 134] width 74 height 98
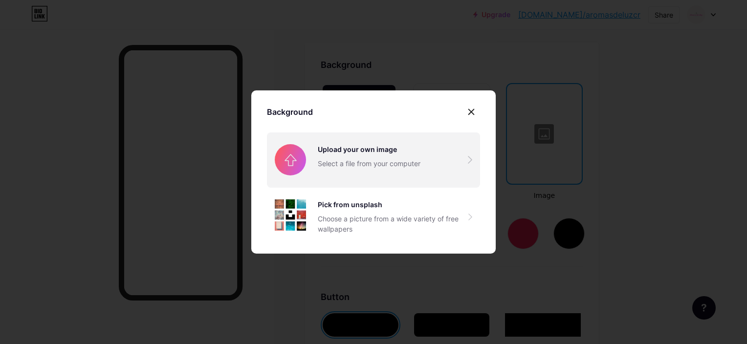
click at [389, 153] on input "file" at bounding box center [373, 160] width 213 height 55
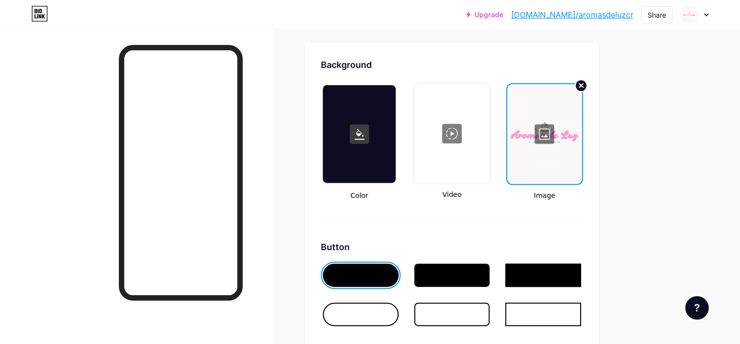
click at [582, 80] on circle at bounding box center [581, 86] width 12 height 12
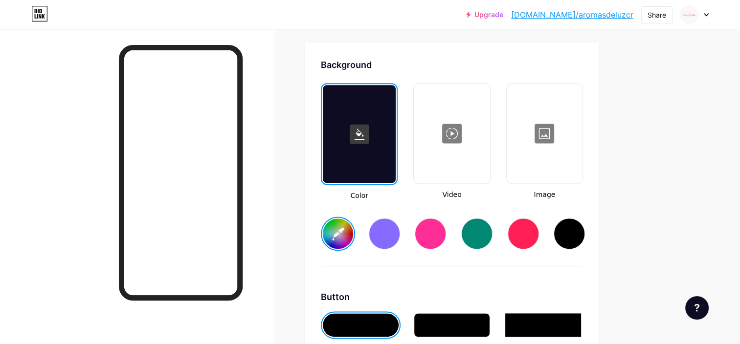
click at [335, 228] on input "#ffffff" at bounding box center [338, 234] width 30 height 30
click at [423, 237] on div at bounding box center [430, 233] width 31 height 31
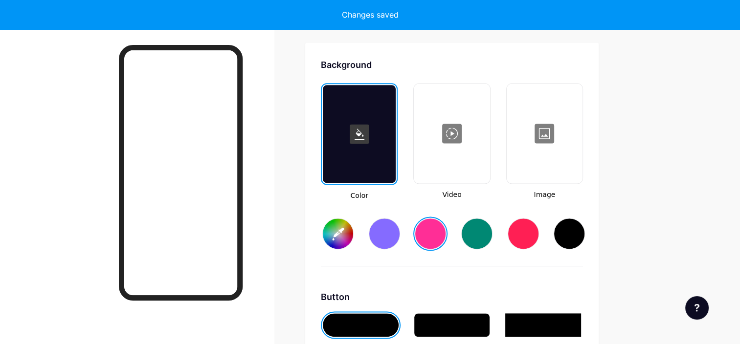
click at [333, 237] on input "#ff2e96" at bounding box center [338, 234] width 30 height 30
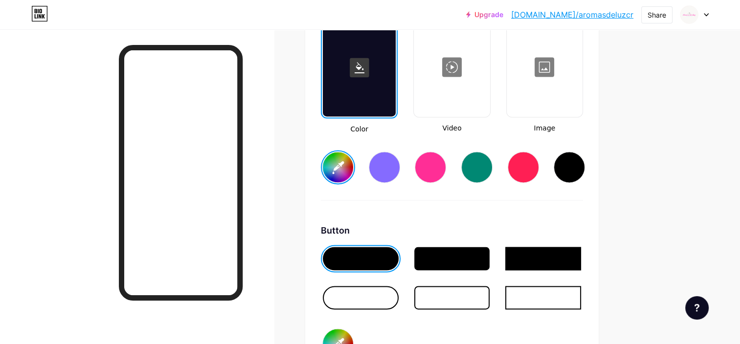
scroll to position [1491, 0]
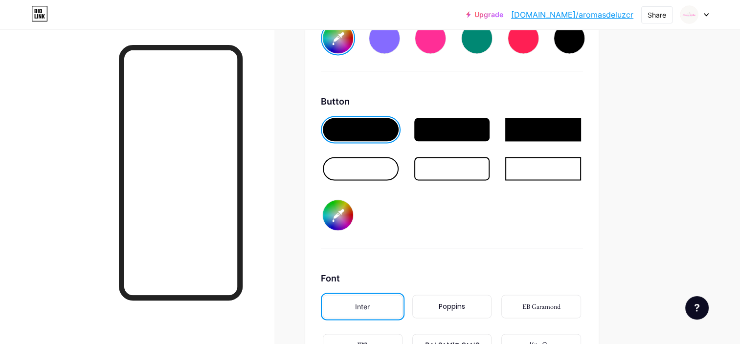
click at [377, 166] on div at bounding box center [361, 168] width 76 height 23
click at [468, 307] on div "Poppins" at bounding box center [452, 306] width 80 height 23
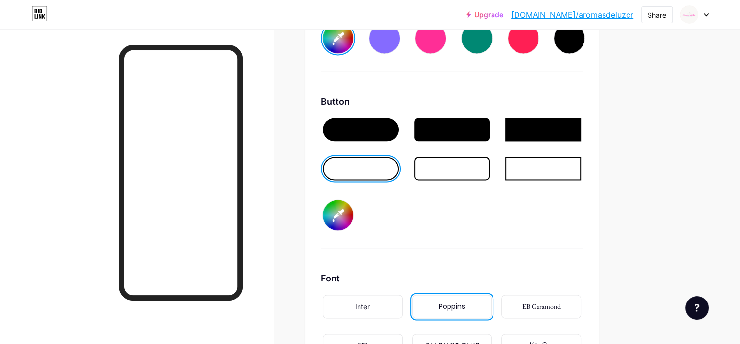
click at [380, 295] on div "Inter" at bounding box center [363, 306] width 80 height 23
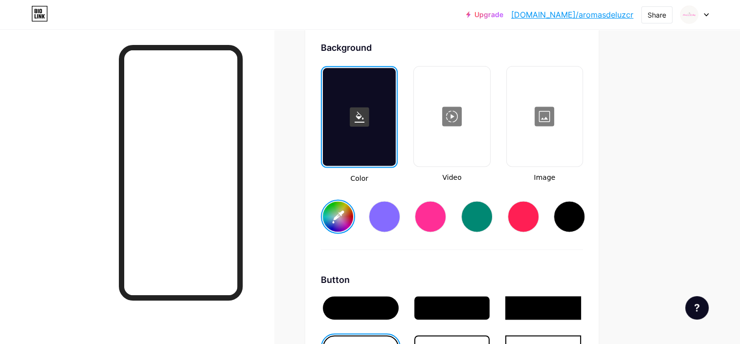
scroll to position [1295, 0]
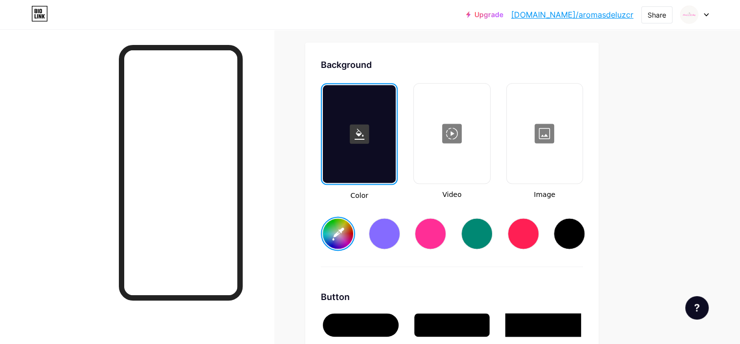
click at [344, 221] on input "#ffe5f2" at bounding box center [338, 234] width 30 height 30
click at [332, 89] on div at bounding box center [359, 134] width 73 height 98
click at [338, 228] on input "#fff0f7" at bounding box center [338, 234] width 30 height 30
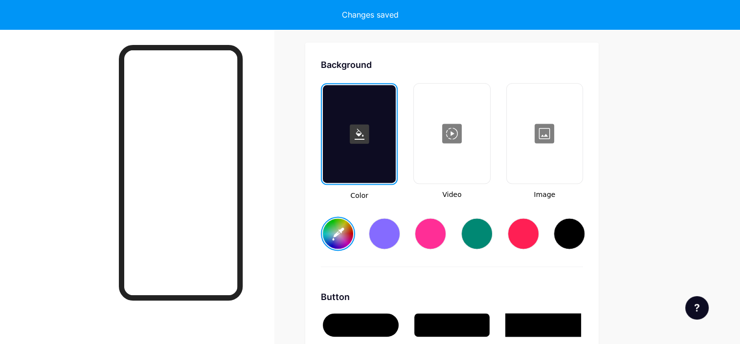
type input "#fff0f7"
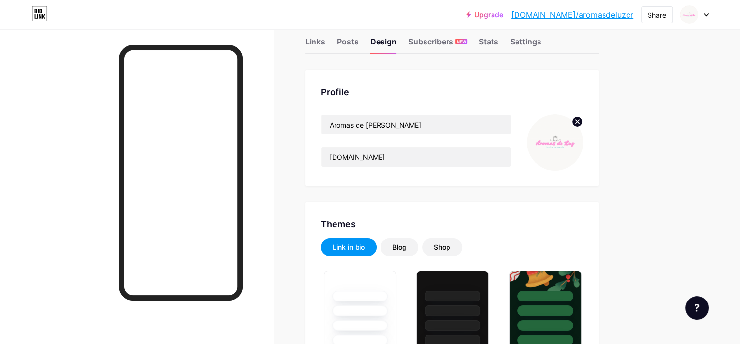
scroll to position [0, 0]
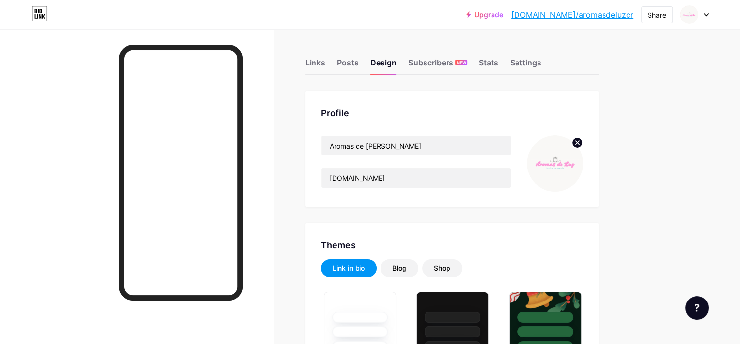
type input "#fff0f7"
type input "#000000"
click at [559, 170] on img at bounding box center [555, 163] width 56 height 56
click at [707, 15] on icon at bounding box center [706, 15] width 4 height 2
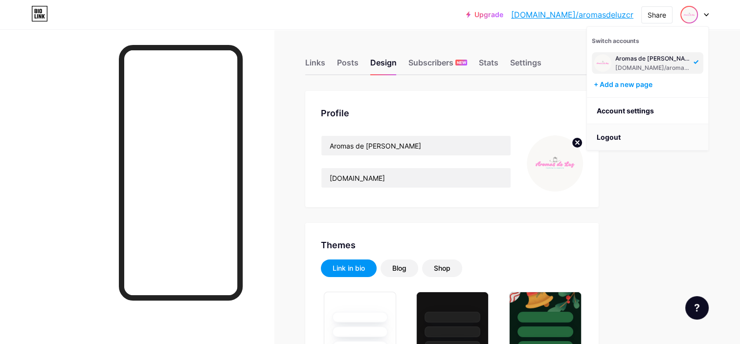
click at [608, 138] on li "Logout" at bounding box center [647, 137] width 121 height 26
